Goal: Book appointment/travel/reservation

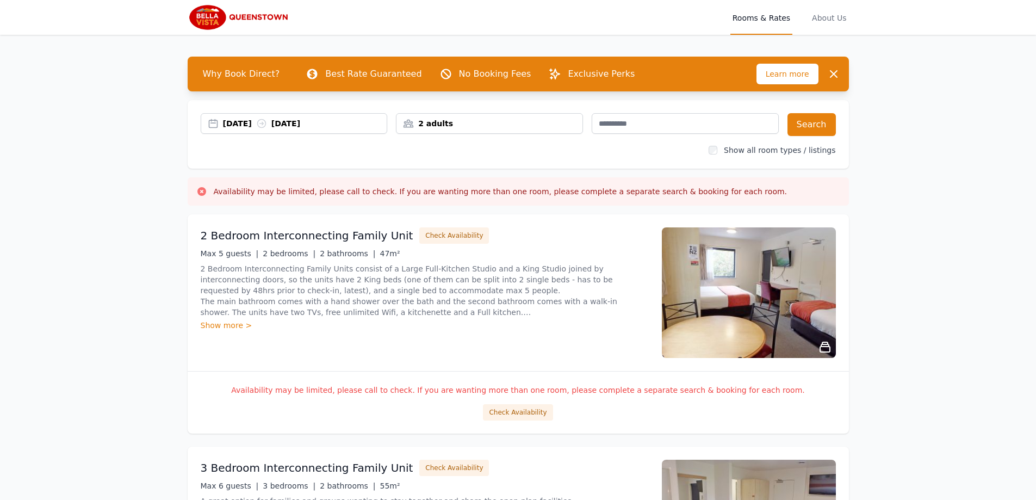
click at [245, 130] on div "[DATE] [DATE]" at bounding box center [294, 123] width 187 height 21
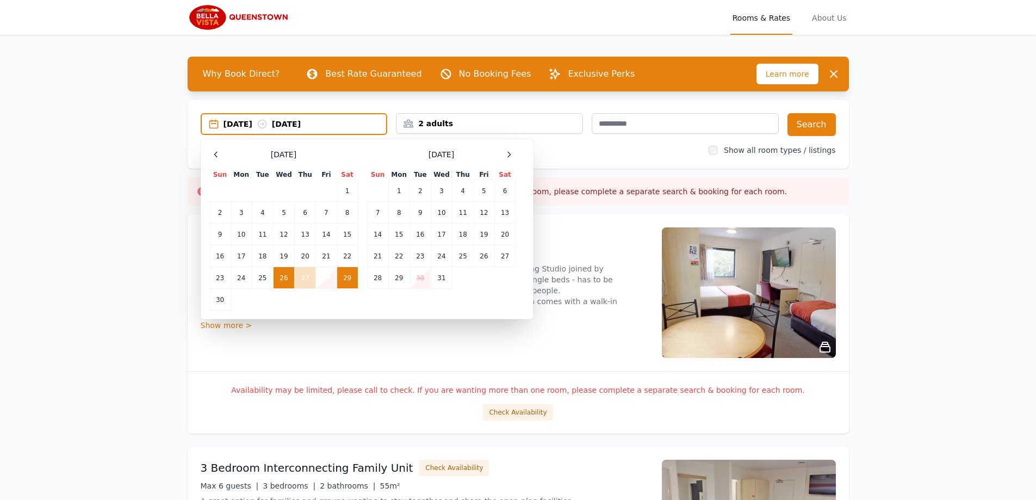
click at [283, 279] on td "26" at bounding box center [283, 278] width 21 height 22
click at [342, 283] on td "29" at bounding box center [347, 278] width 21 height 22
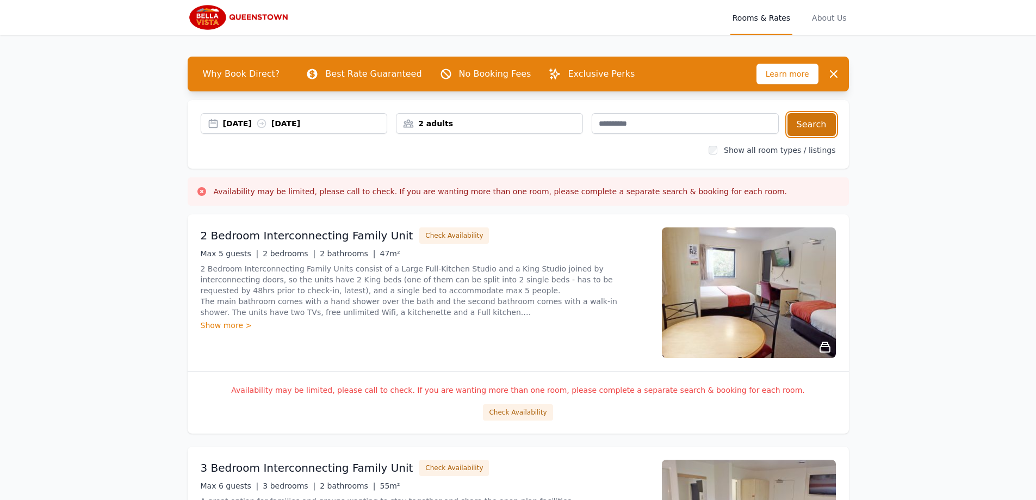
click at [815, 126] on button "Search" at bounding box center [811, 124] width 48 height 23
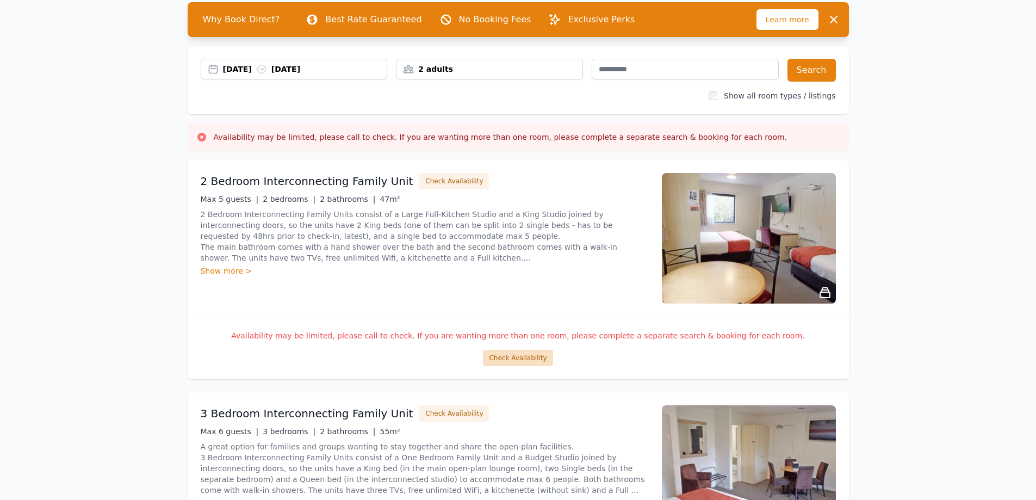
click at [514, 358] on button "Check Availability" at bounding box center [518, 358] width 70 height 16
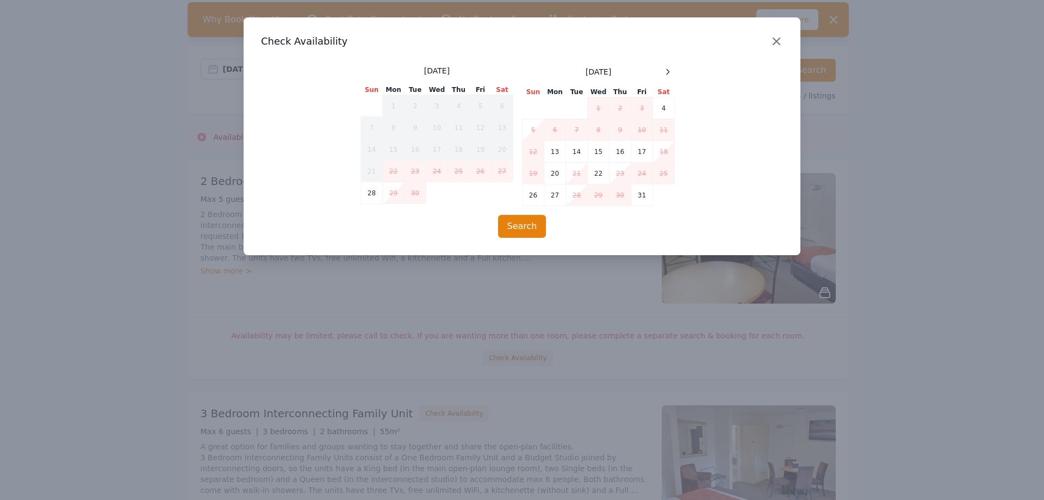
click at [778, 46] on icon "button" at bounding box center [776, 41] width 13 height 13
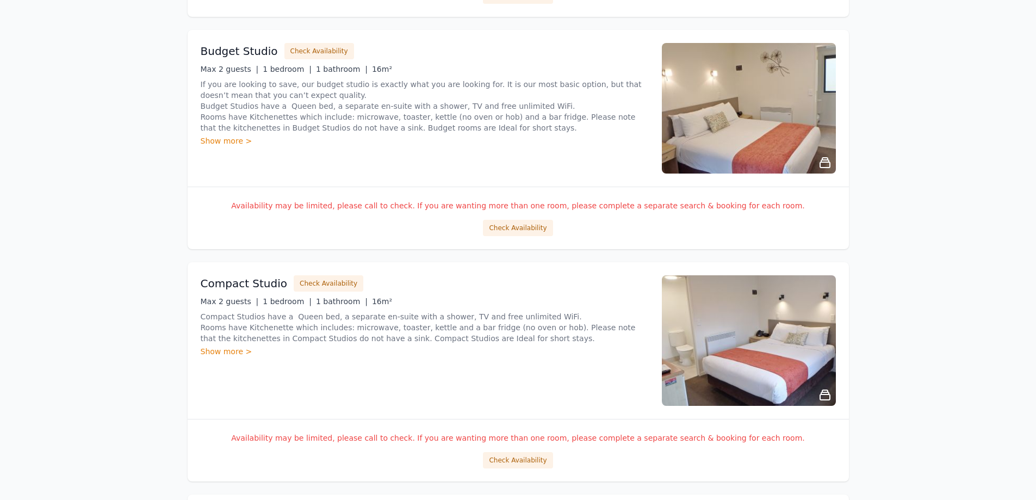
scroll to position [707, 0]
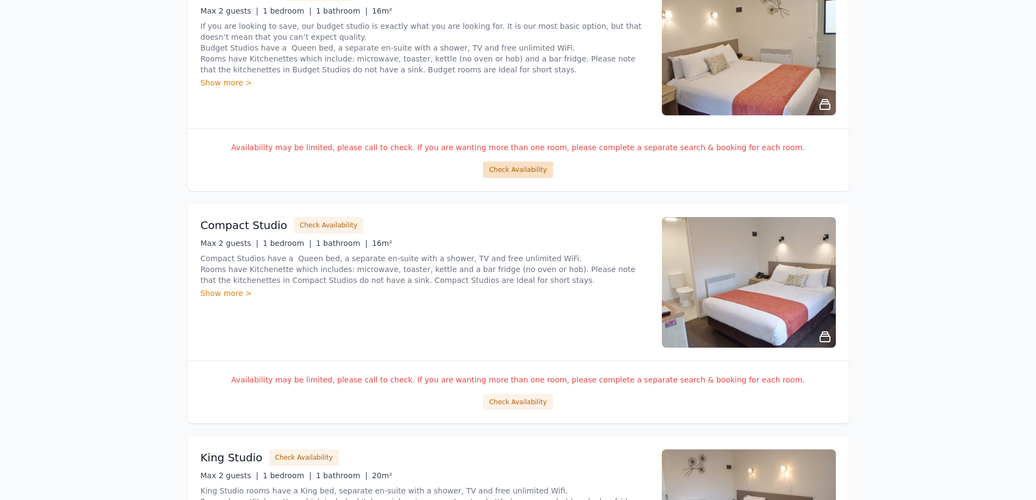
click at [526, 171] on button "Check Availability" at bounding box center [518, 169] width 70 height 16
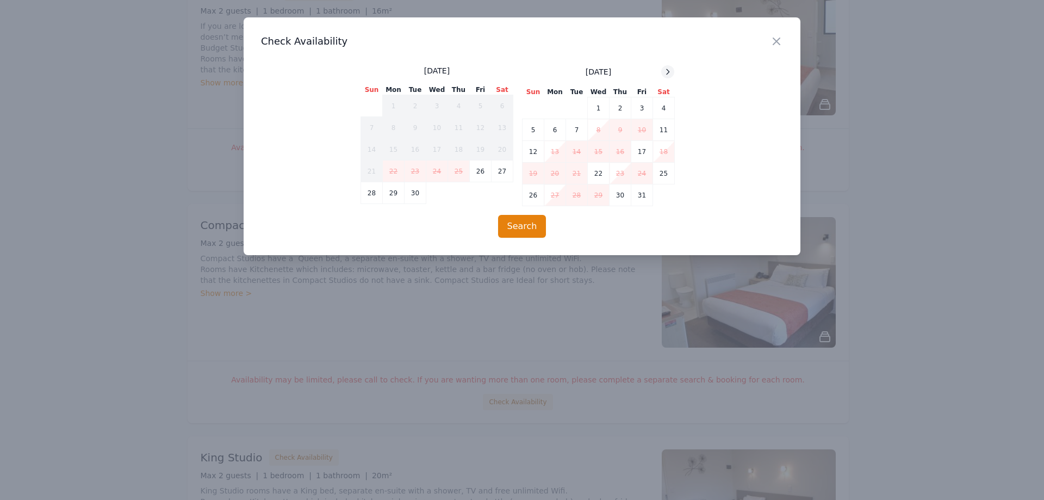
click at [673, 73] on div at bounding box center [667, 71] width 13 height 13
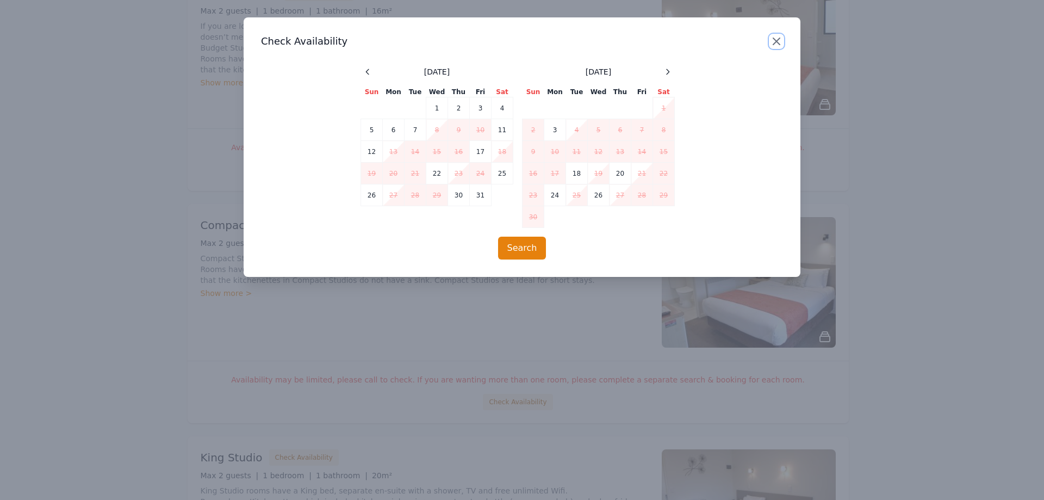
click at [780, 40] on icon "button" at bounding box center [776, 41] width 13 height 13
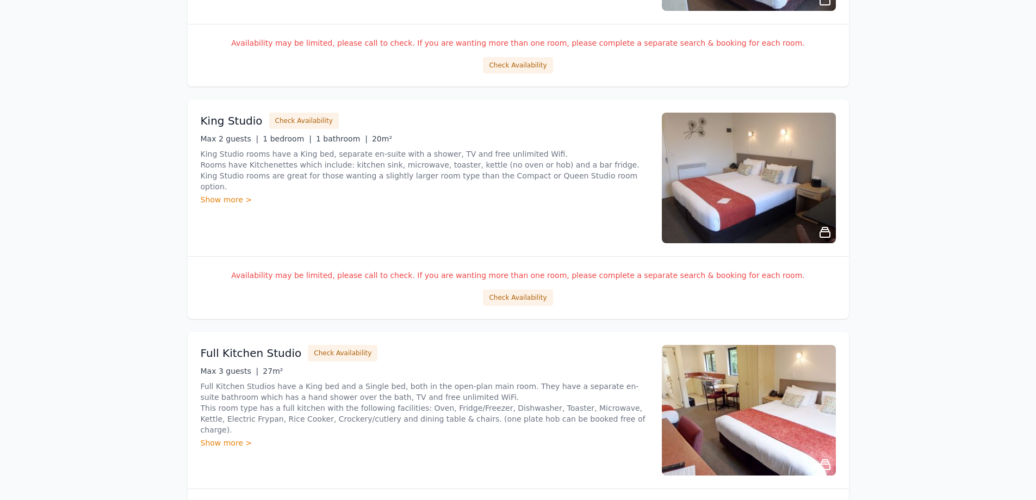
scroll to position [1142, 0]
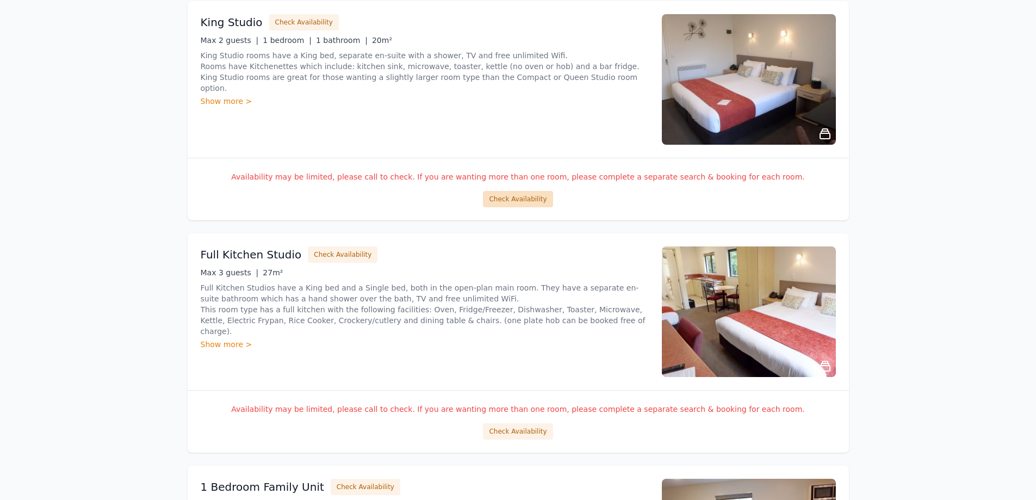
click at [508, 197] on button "Check Availability" at bounding box center [518, 199] width 70 height 16
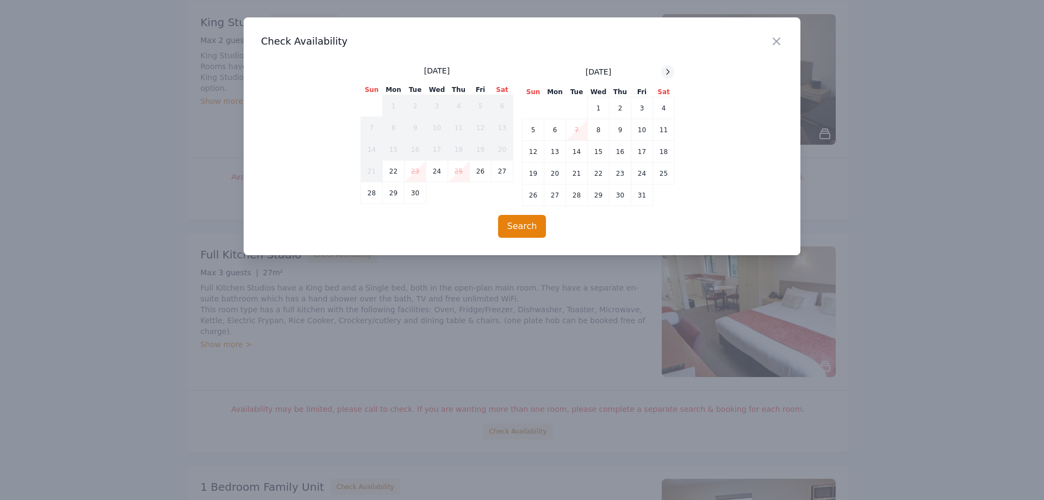
click at [673, 73] on div at bounding box center [667, 71] width 13 height 13
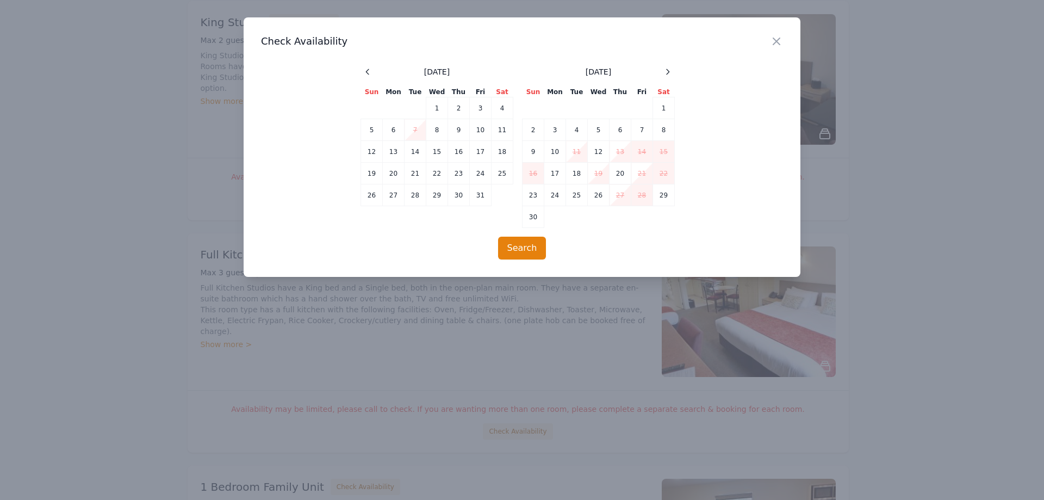
click at [782, 34] on div "Close" at bounding box center [785, 34] width 30 height 34
drag, startPoint x: 777, startPoint y: 37, endPoint x: 767, endPoint y: 45, distance: 12.4
click at [776, 37] on icon "button" at bounding box center [776, 41] width 13 height 13
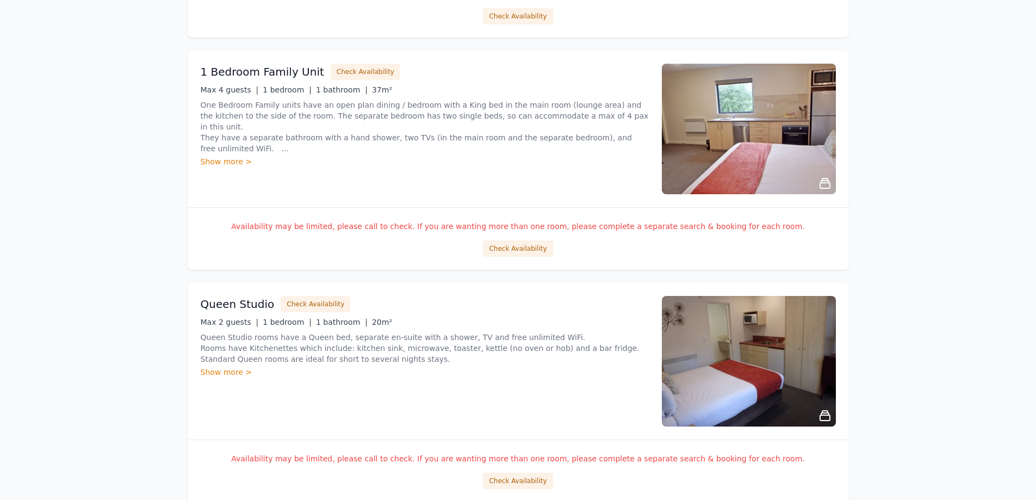
scroll to position [1631, 0]
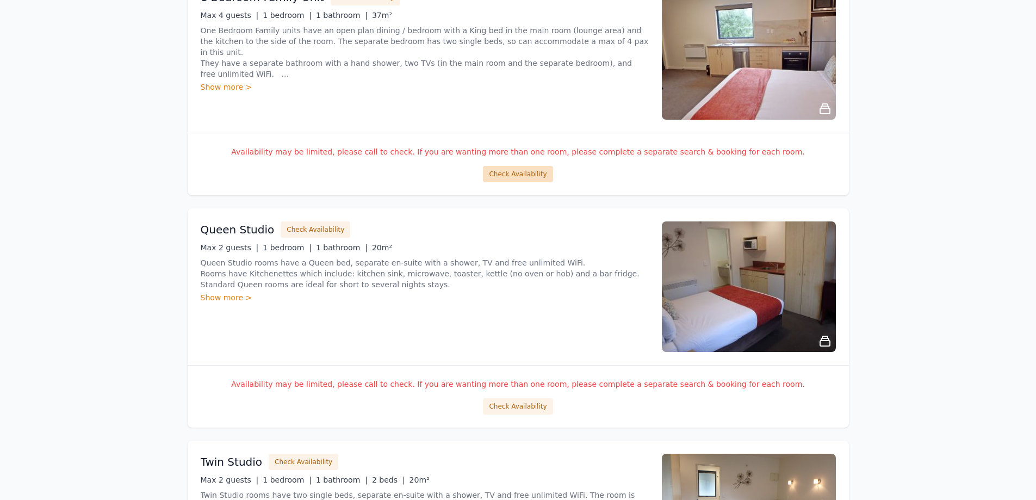
click at [518, 177] on button "Check Availability" at bounding box center [518, 174] width 70 height 16
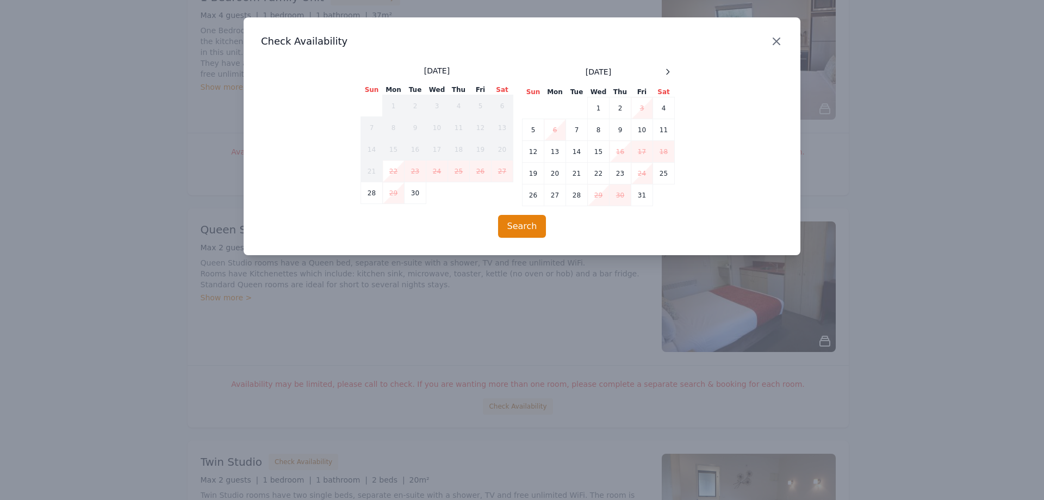
click at [771, 43] on icon "button" at bounding box center [776, 41] width 13 height 13
